Goal: Transaction & Acquisition: Subscribe to service/newsletter

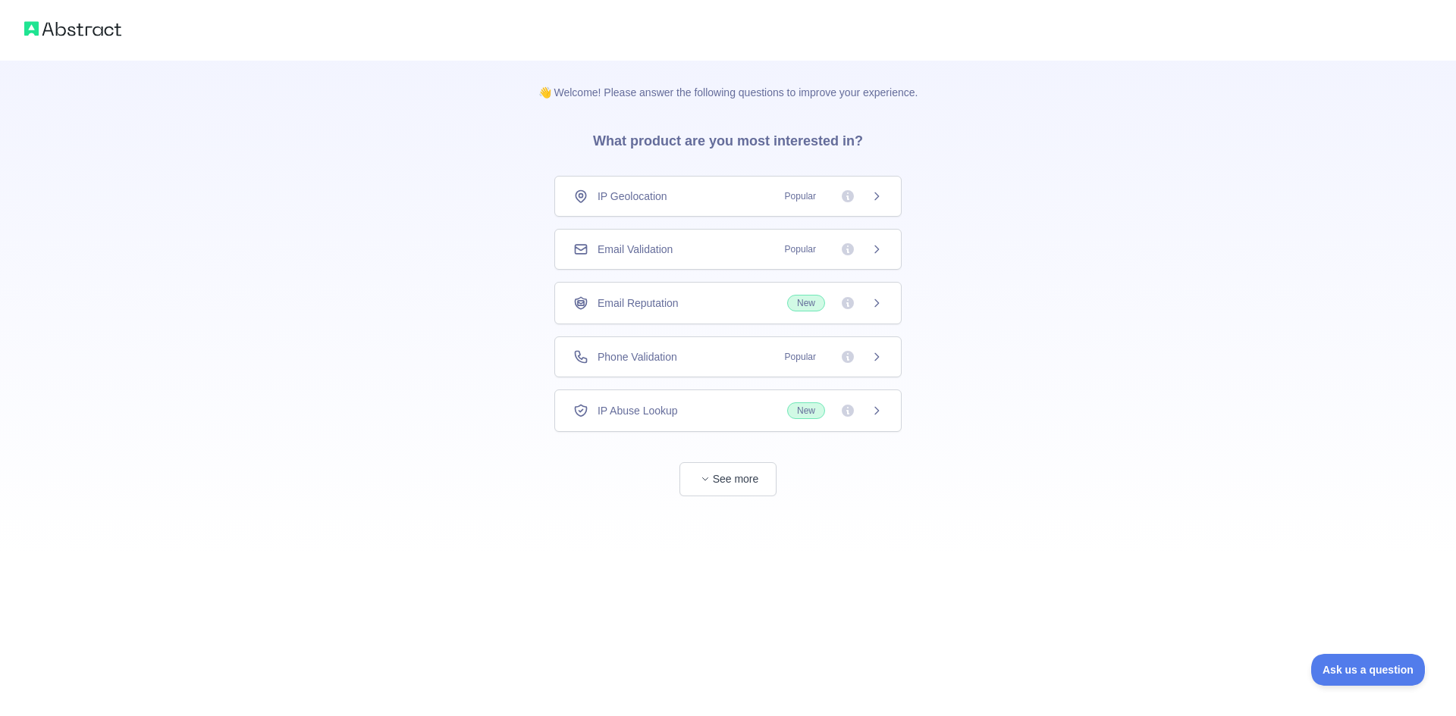
click at [870, 200] on span "Popular" at bounding box center [829, 196] width 107 height 15
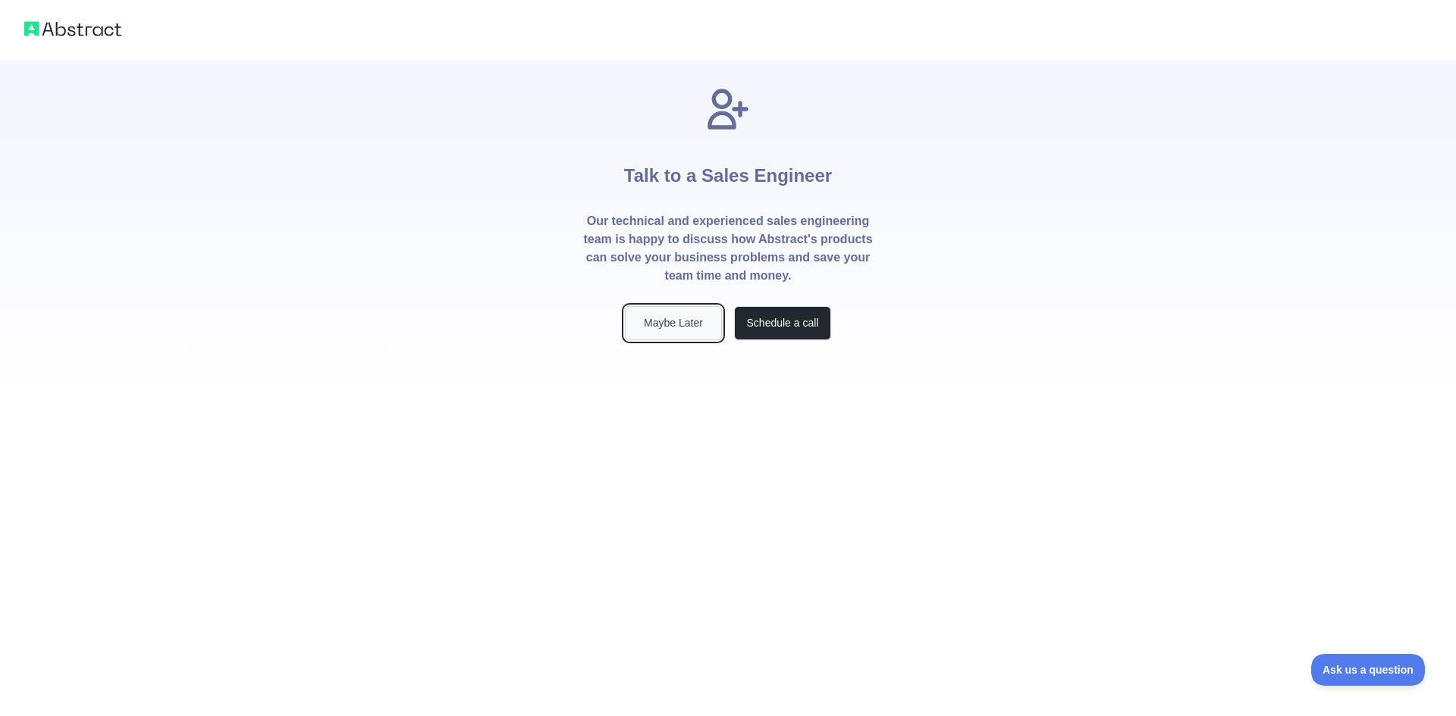
click at [693, 317] on button "Maybe Later" at bounding box center [673, 323] width 97 height 34
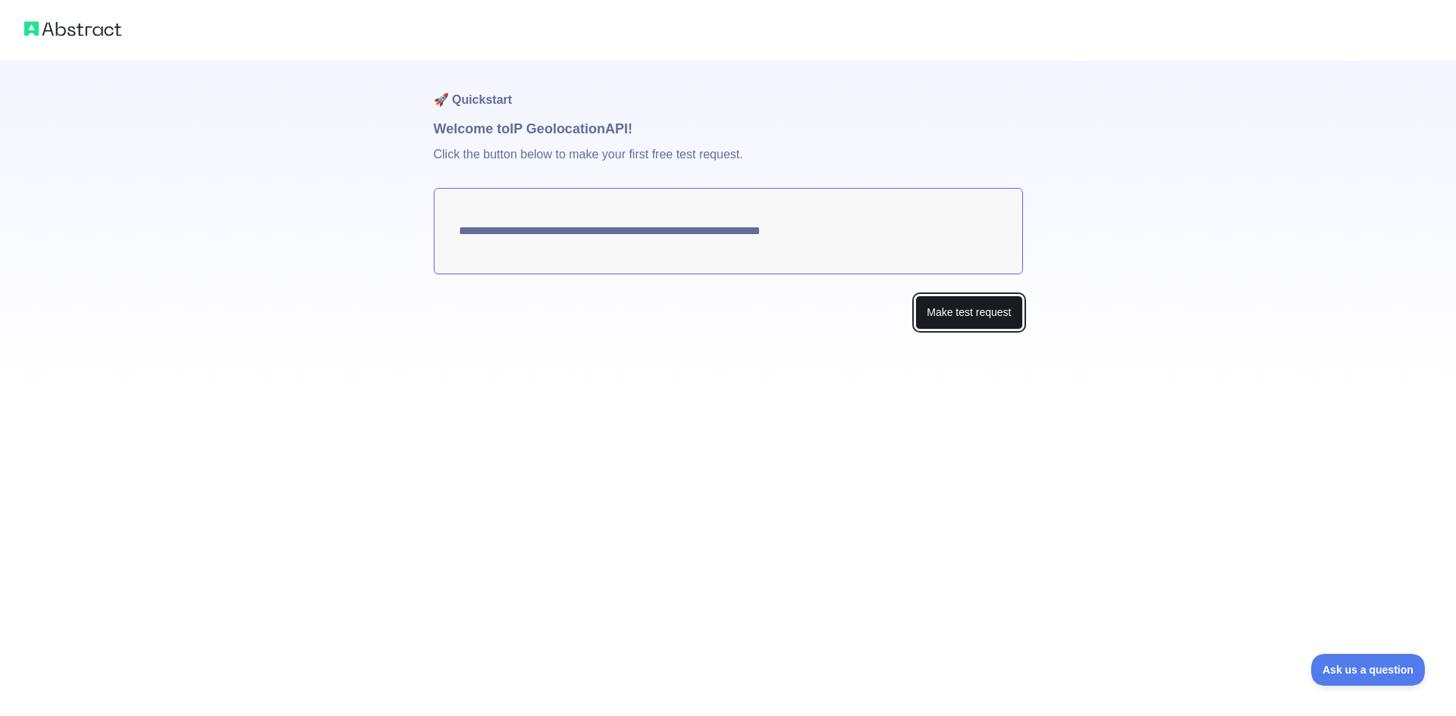
click at [961, 310] on button "Make test request" at bounding box center [968, 313] width 107 height 34
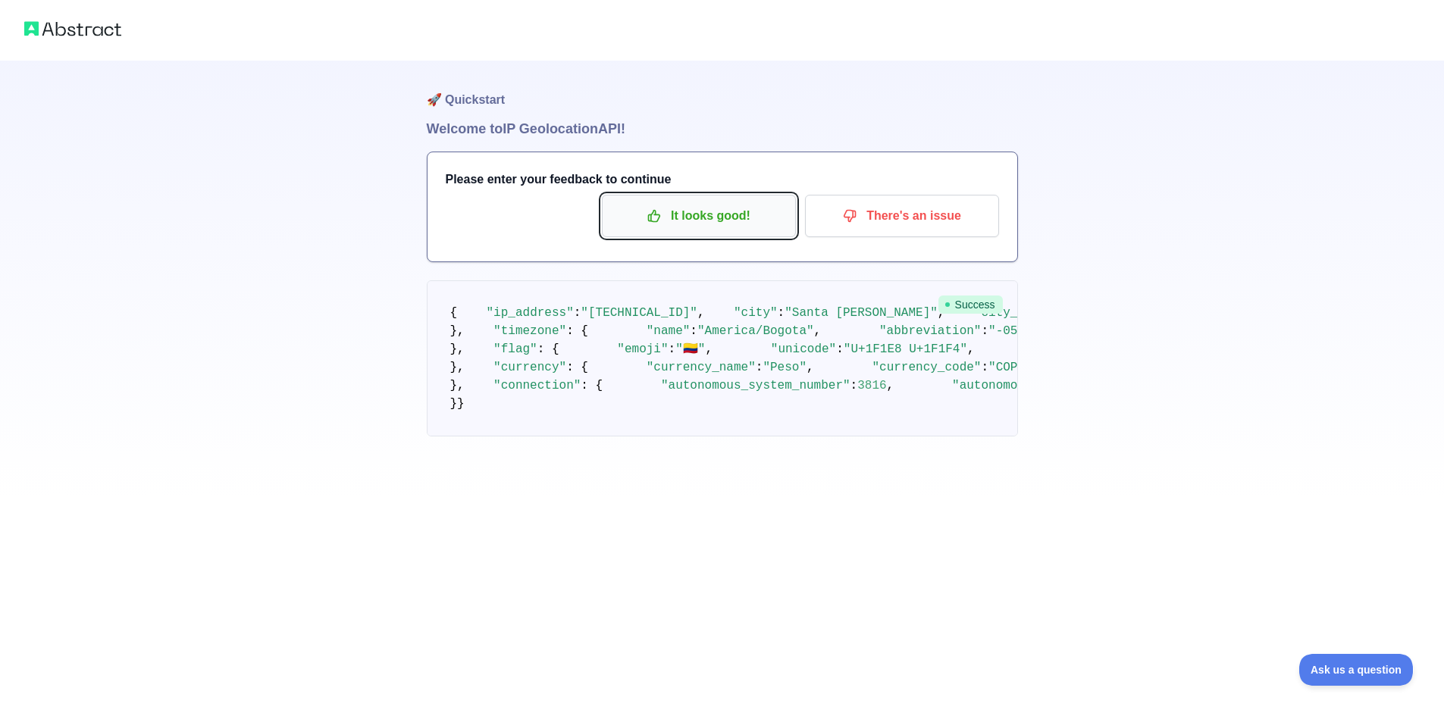
click at [744, 215] on p "It looks good!" at bounding box center [698, 216] width 171 height 26
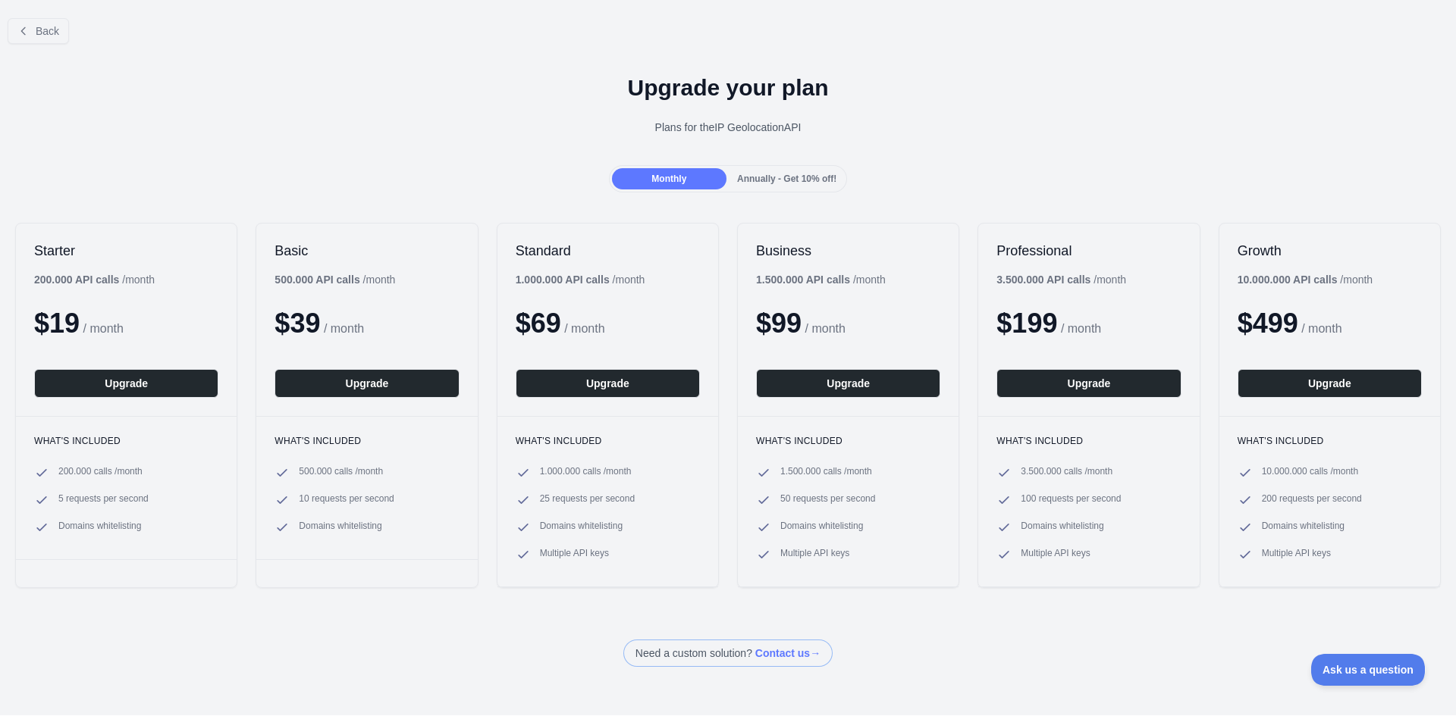
click at [744, 178] on span "Annually - Get 10% off!" at bounding box center [786, 179] width 99 height 11
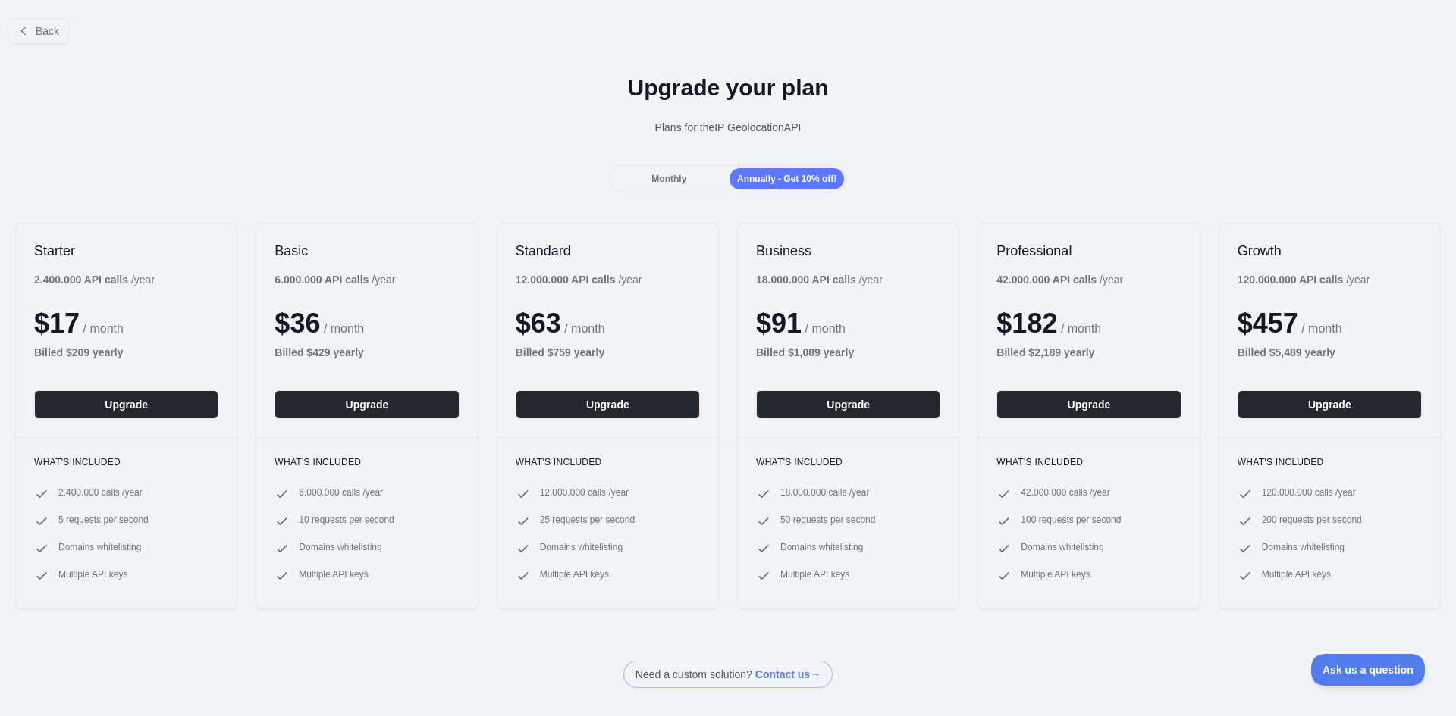
click at [667, 177] on span "Monthly" at bounding box center [668, 179] width 35 height 11
